Goal: Task Accomplishment & Management: Manage account settings

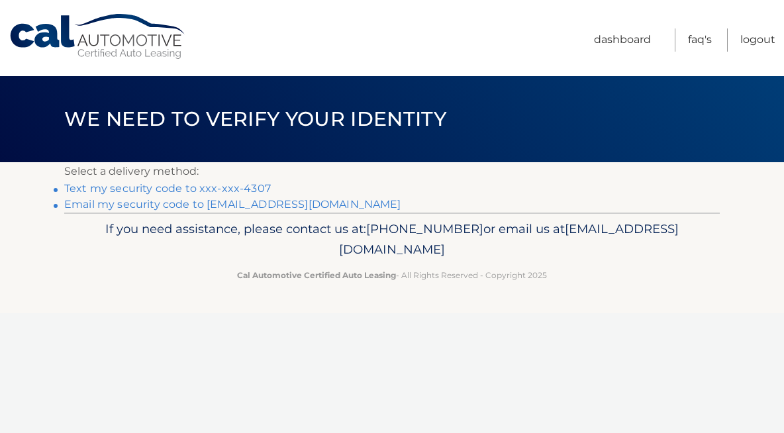
click at [136, 187] on link "Text my security code to xxx-xxx-4307" at bounding box center [167, 188] width 207 height 13
click at [127, 185] on link "Text my security code to xxx-xxx-4307" at bounding box center [167, 188] width 207 height 13
click at [153, 201] on link "**********" at bounding box center [232, 204] width 337 height 13
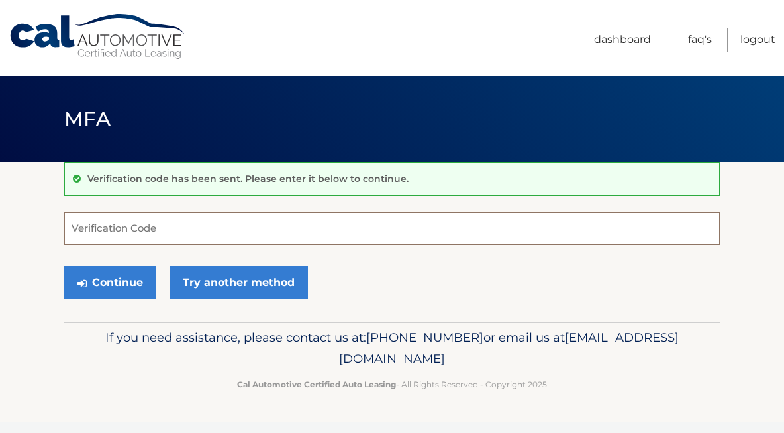
click at [128, 229] on input "Verification Code" at bounding box center [392, 228] width 656 height 33
type input "450232"
click at [110, 282] on button "Continue" at bounding box center [110, 282] width 92 height 33
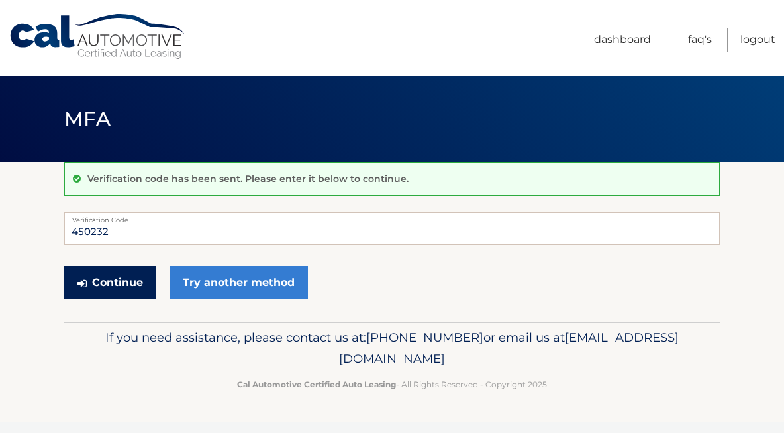
click at [107, 287] on button "Continue" at bounding box center [110, 282] width 92 height 33
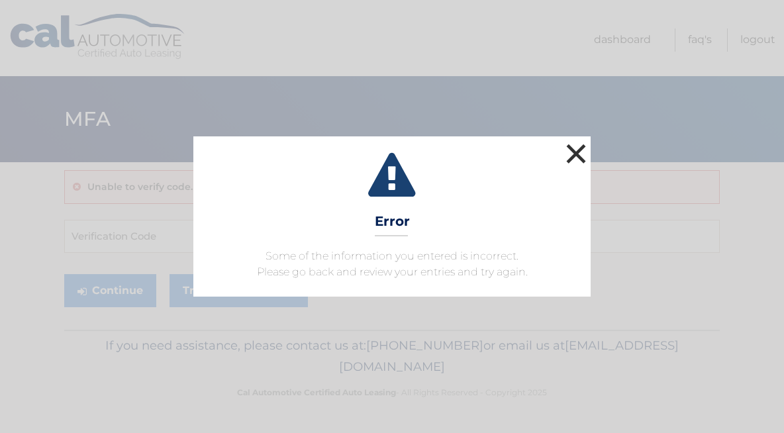
click at [578, 152] on button "×" at bounding box center [576, 153] width 26 height 26
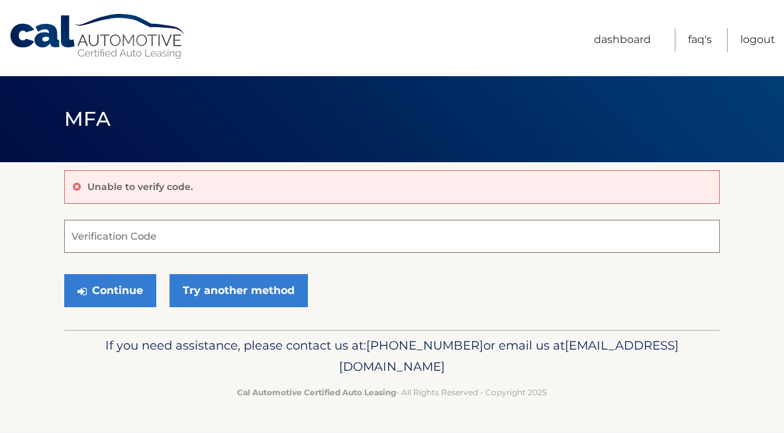
click at [160, 236] on input "Verification Code" at bounding box center [392, 236] width 656 height 33
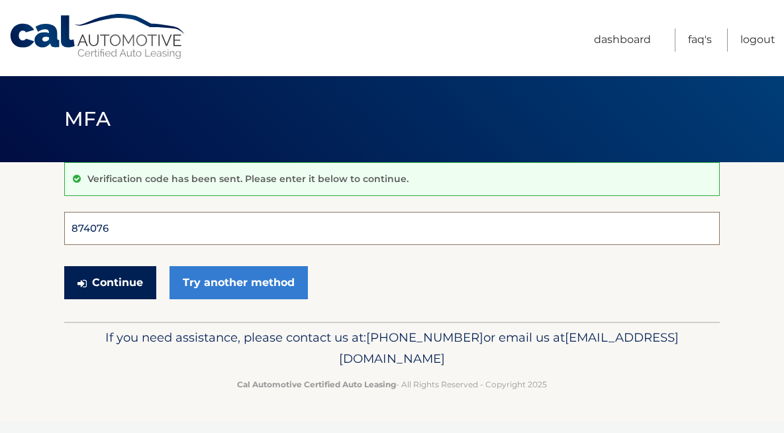
type input "874076"
click at [110, 282] on button "Continue" at bounding box center [110, 282] width 92 height 33
click at [130, 280] on button "Continue" at bounding box center [110, 282] width 92 height 33
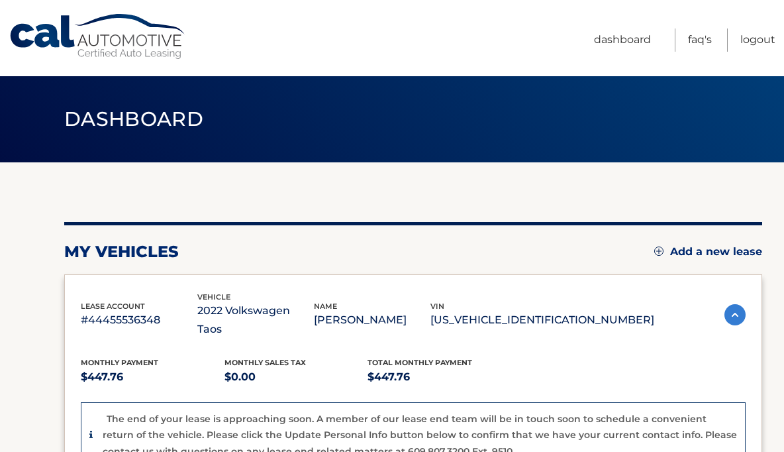
click at [554, 241] on div "my vehicles Add a new lease lease account #44455536348 vehicle 2022 Volkswagen …" at bounding box center [413, 448] width 698 height 452
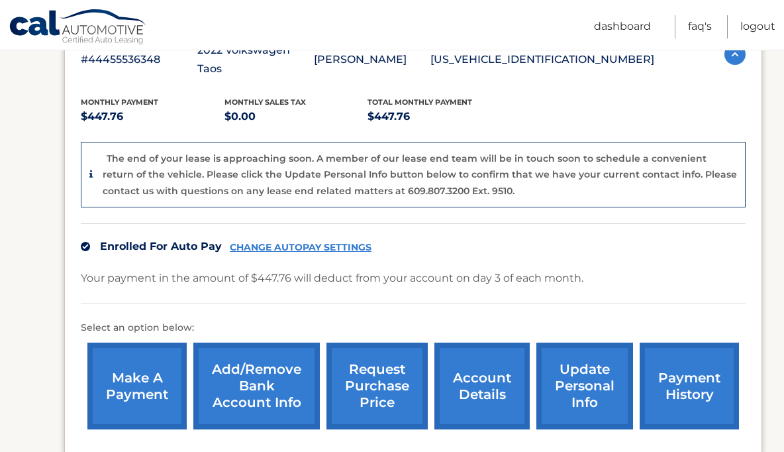
scroll to position [262, 0]
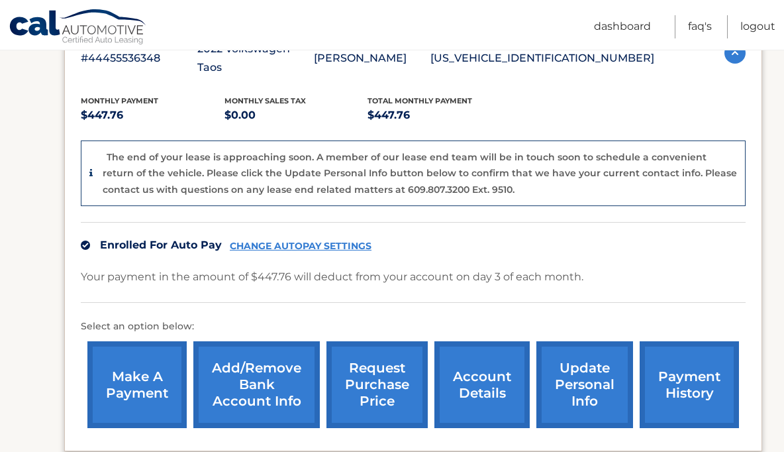
click at [482, 355] on link "account details" at bounding box center [482, 384] width 95 height 87
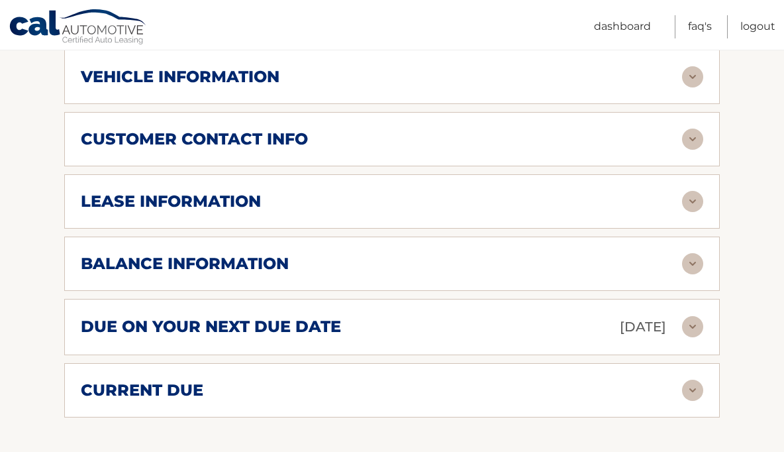
scroll to position [617, 0]
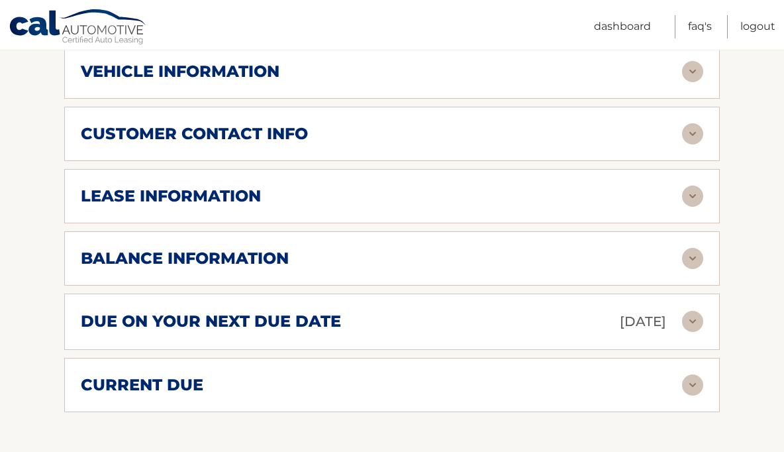
click at [687, 248] on img at bounding box center [692, 258] width 21 height 21
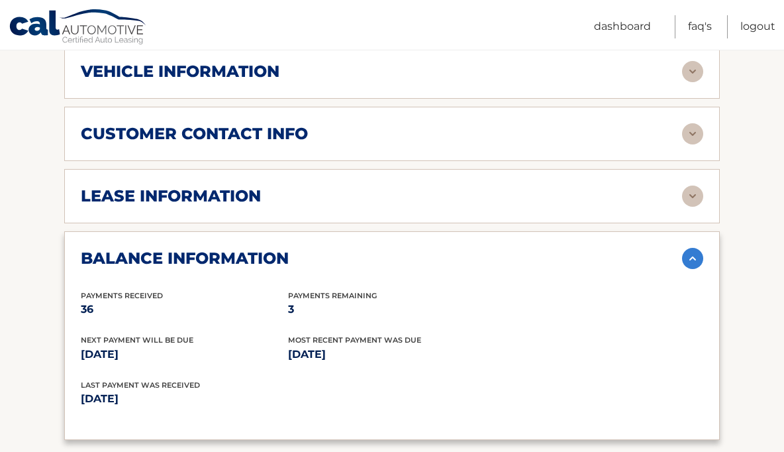
click at [260, 186] on h2 "lease information" at bounding box center [171, 196] width 180 height 20
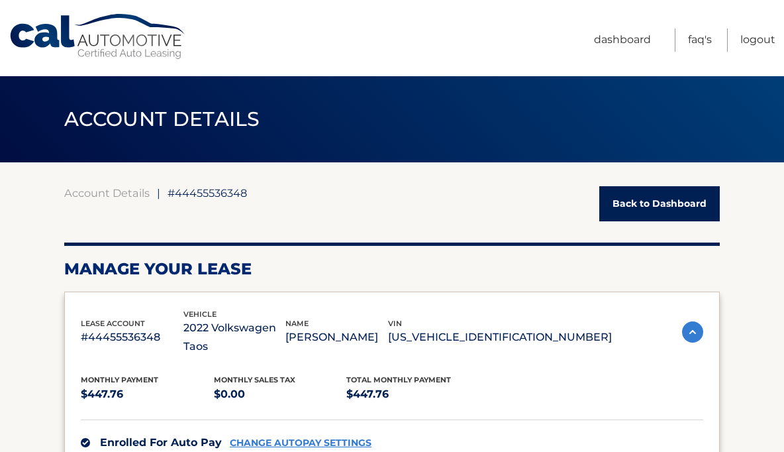
scroll to position [0, 0]
click at [752, 38] on link "Logout" at bounding box center [758, 39] width 35 height 23
